Goal: Communication & Community: Answer question/provide support

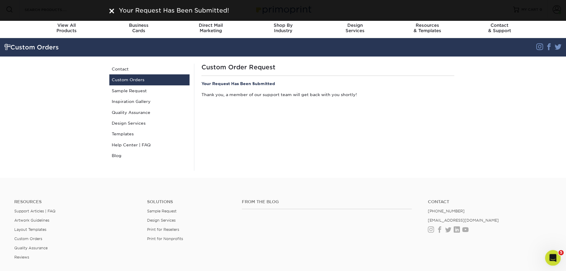
click at [549, 258] on icon "Open Intercom Messenger" at bounding box center [553, 257] width 10 height 10
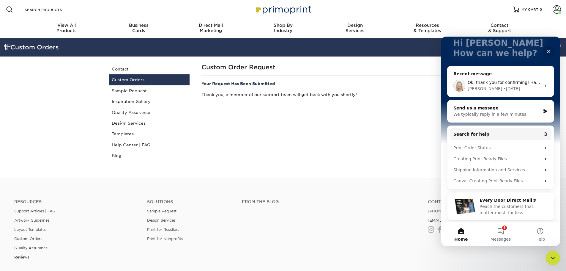
scroll to position [42, 0]
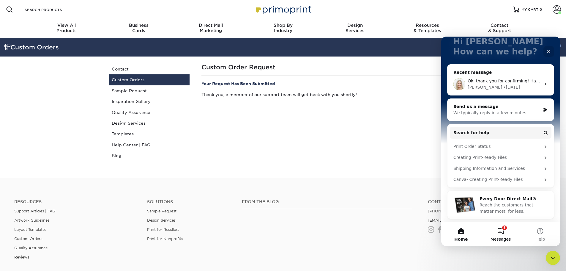
click at [502, 233] on button "5 Messages" at bounding box center [501, 234] width 40 height 24
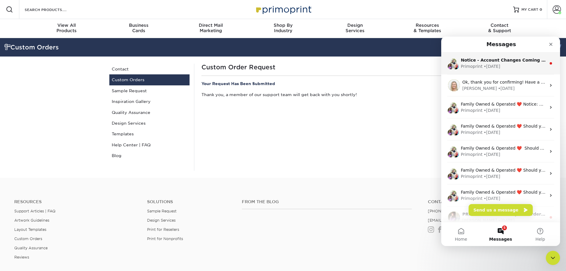
click at [496, 68] on div "• [DATE]" at bounding box center [492, 66] width 17 height 6
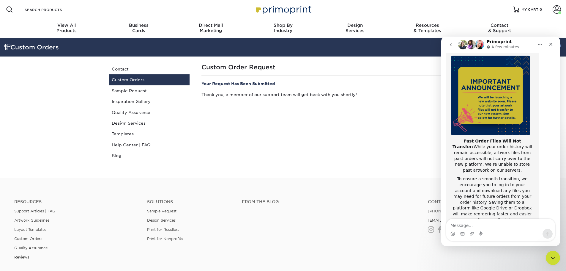
scroll to position [0, 0]
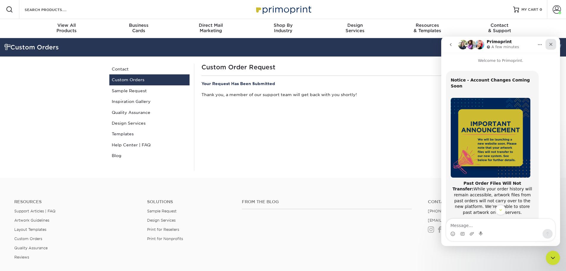
click at [549, 44] on icon "Close" at bounding box center [551, 44] width 5 height 5
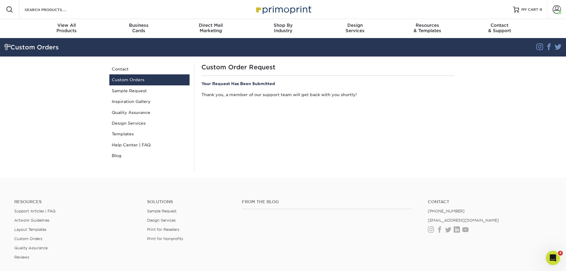
scroll to position [94, 0]
click at [549, 254] on icon "Open Intercom Messenger" at bounding box center [553, 257] width 10 height 10
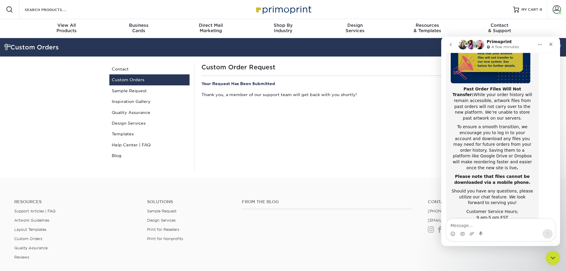
scroll to position [0, 0]
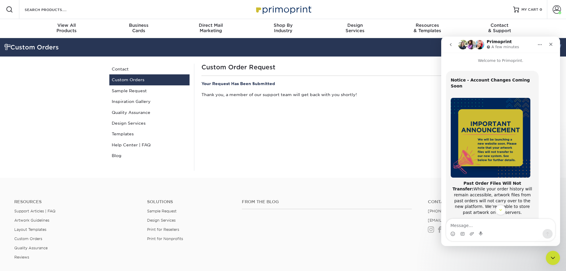
click at [450, 45] on icon "go back" at bounding box center [451, 44] width 2 height 3
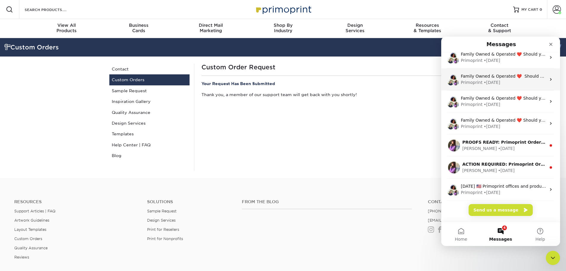
scroll to position [74, 0]
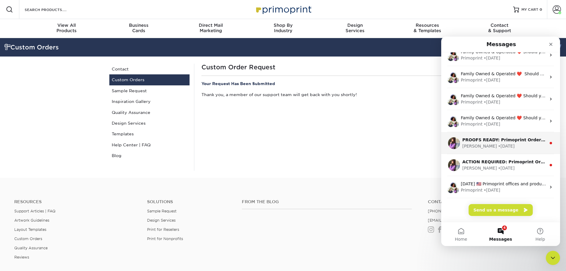
click at [491, 145] on div "[PERSON_NAME] • [DATE]" at bounding box center [505, 146] width 84 height 6
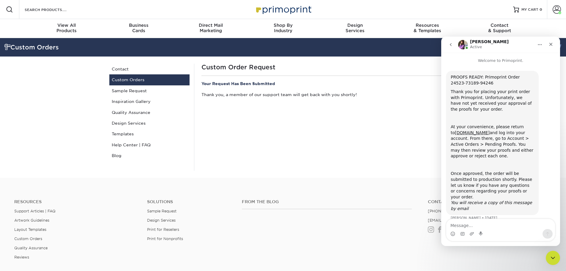
scroll to position [3, 0]
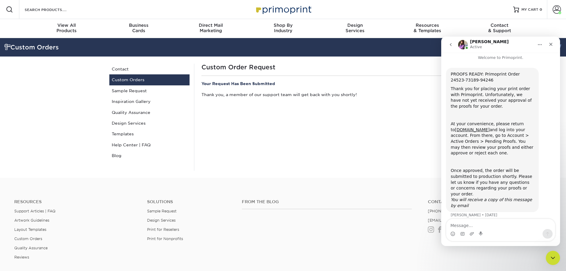
click at [449, 45] on icon "go back" at bounding box center [451, 44] width 5 height 5
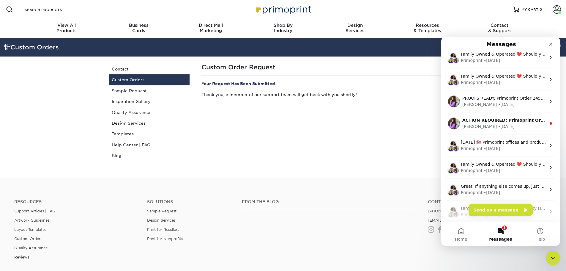
scroll to position [86, 0]
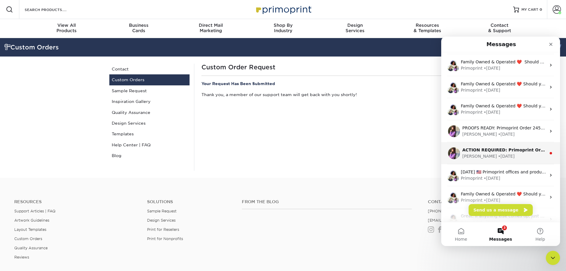
click at [498, 157] on div "• [DATE]" at bounding box center [506, 156] width 17 height 6
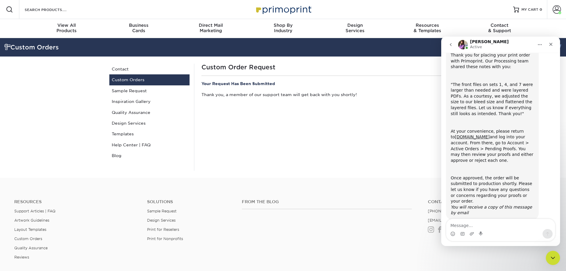
scroll to position [44, 0]
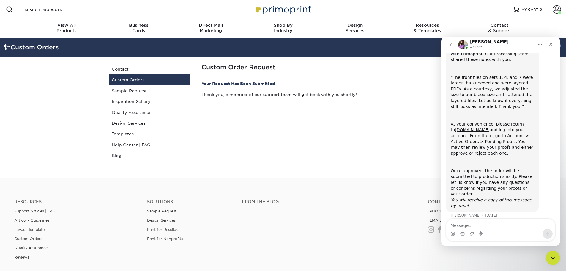
click at [450, 43] on icon "go back" at bounding box center [451, 44] width 5 height 5
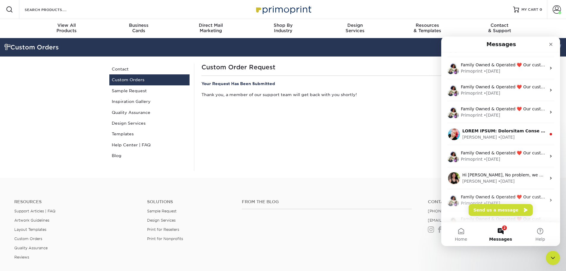
scroll to position [505, 0]
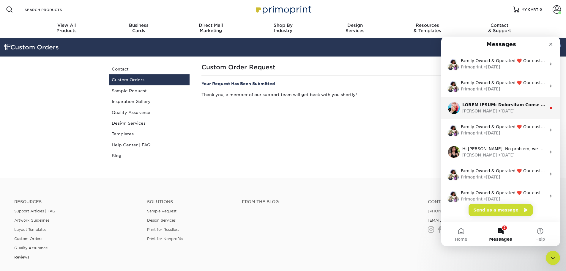
click at [498, 108] on div "• [DATE]" at bounding box center [506, 111] width 17 height 6
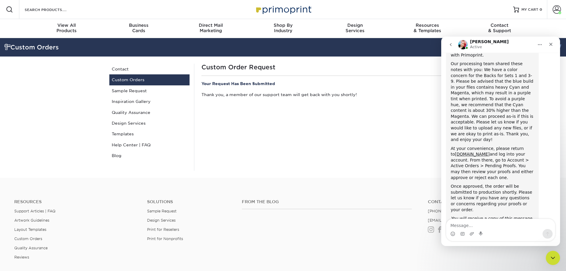
scroll to position [50, 0]
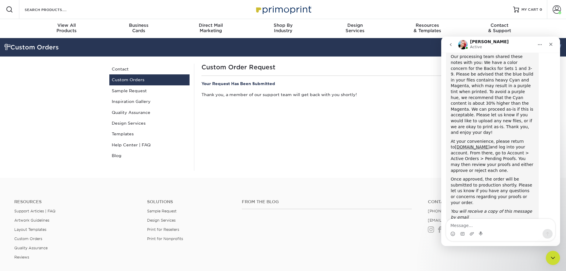
click at [451, 42] on icon "go back" at bounding box center [451, 44] width 5 height 5
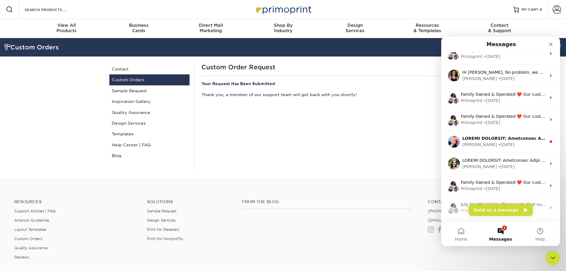
scroll to position [594, 0]
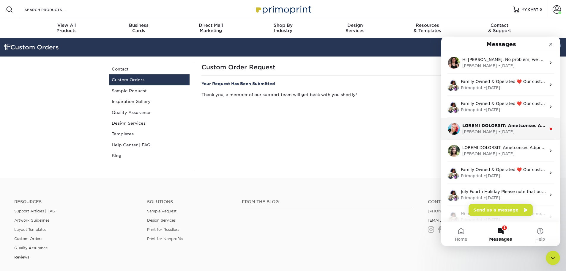
click at [487, 136] on div "[PERSON_NAME] • [DATE]" at bounding box center [500, 129] width 119 height 22
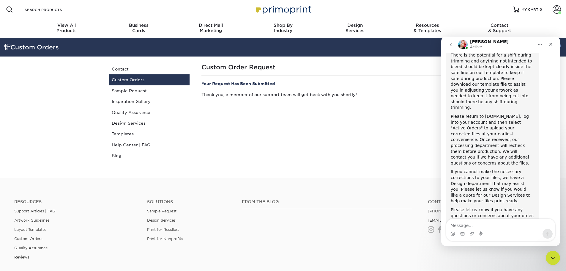
scroll to position [105, 0]
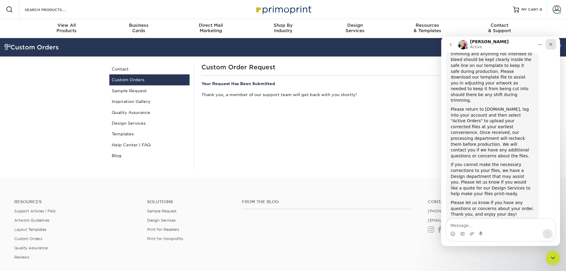
click at [551, 43] on icon "Close" at bounding box center [551, 44] width 5 height 5
